Goal: Transaction & Acquisition: Obtain resource

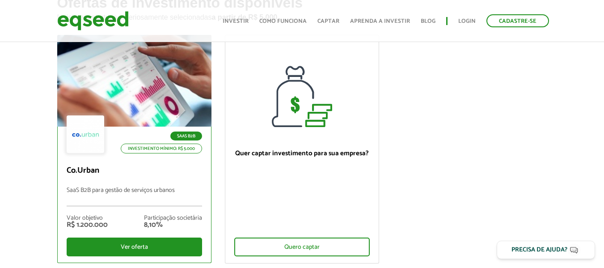
scroll to position [89, 0]
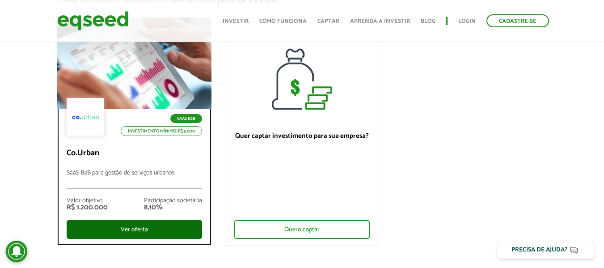
click at [155, 223] on div "Ver oferta" at bounding box center [134, 229] width 135 height 19
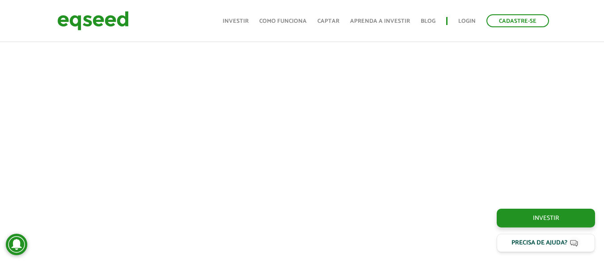
scroll to position [536, 0]
